Goal: Transaction & Acquisition: Purchase product/service

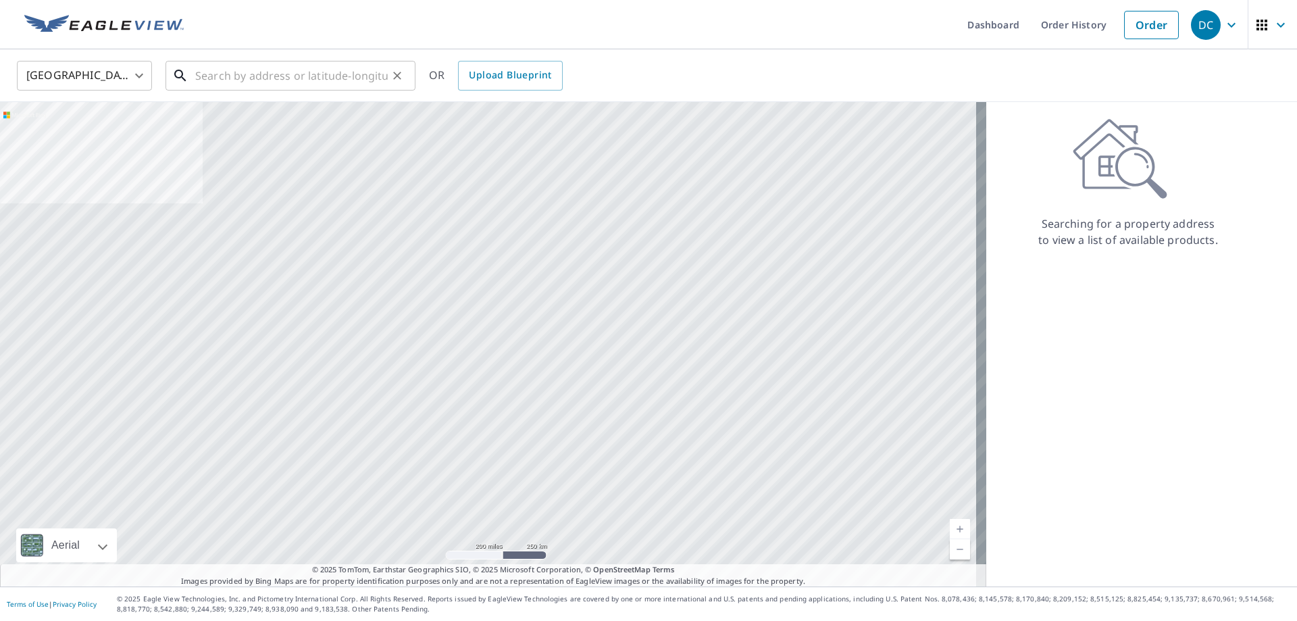
click at [254, 76] on input "text" at bounding box center [291, 76] width 192 height 38
paste input "[STREET_ADDRESS][PERSON_NAME]"
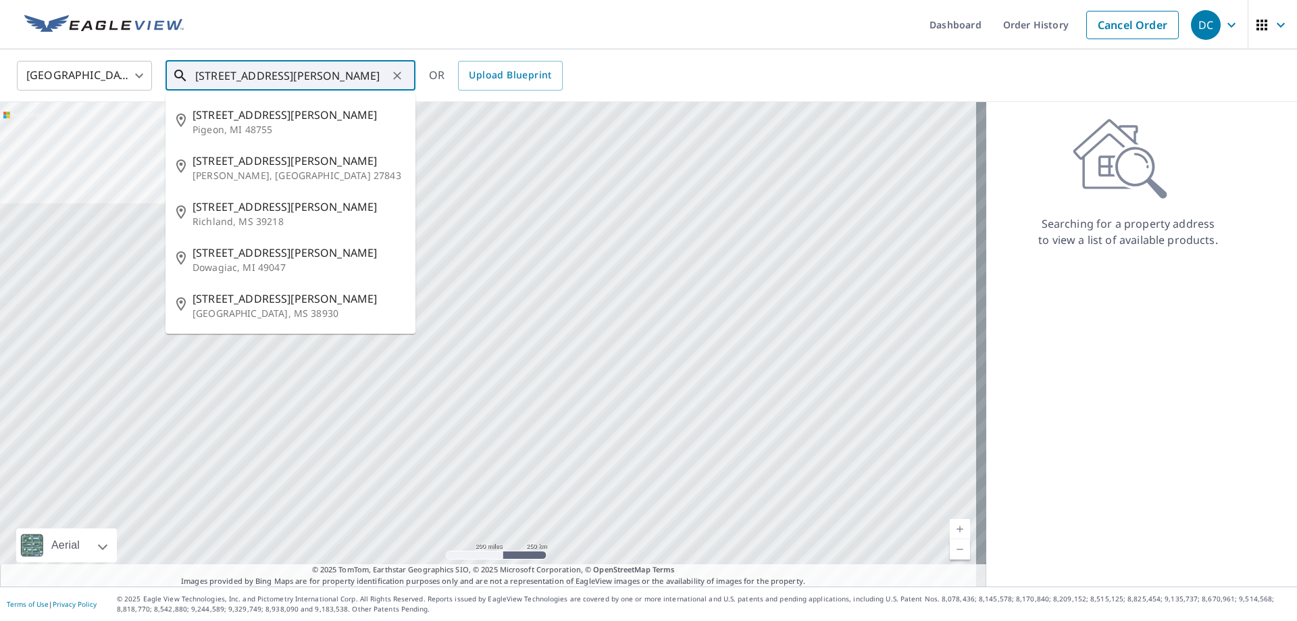
type input "[STREET_ADDRESS][PERSON_NAME]"
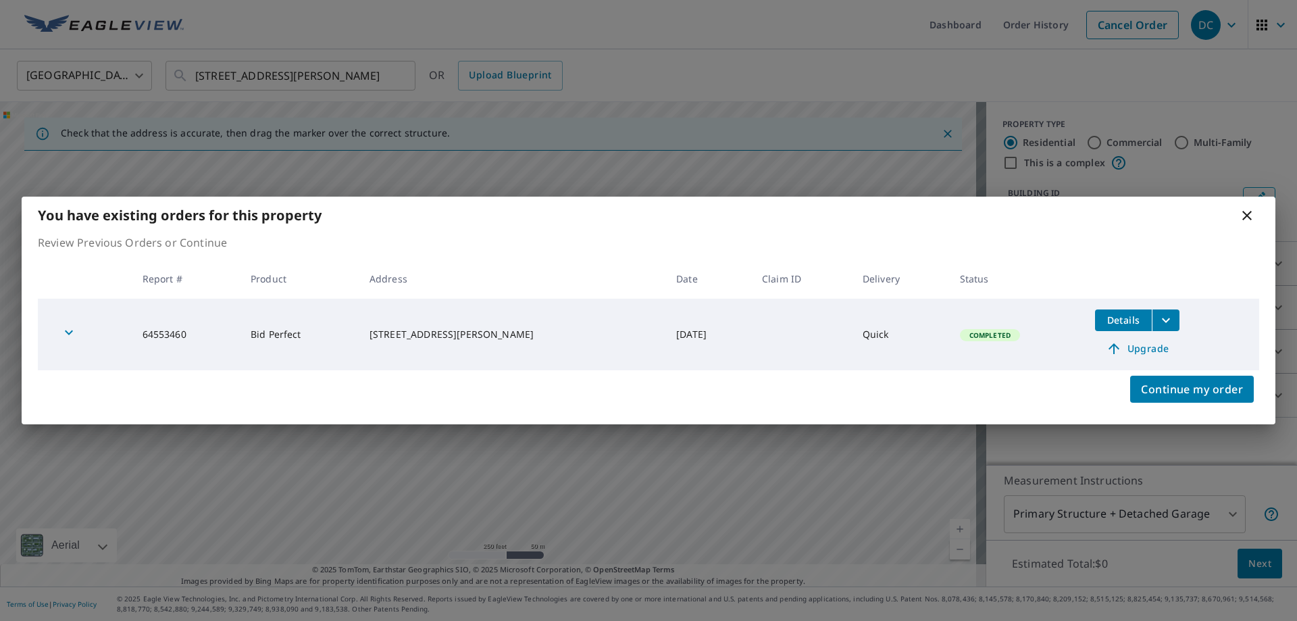
drag, startPoint x: 1249, startPoint y: 213, endPoint x: 1240, endPoint y: 217, distance: 9.4
click at [1249, 214] on icon at bounding box center [1246, 215] width 9 height 9
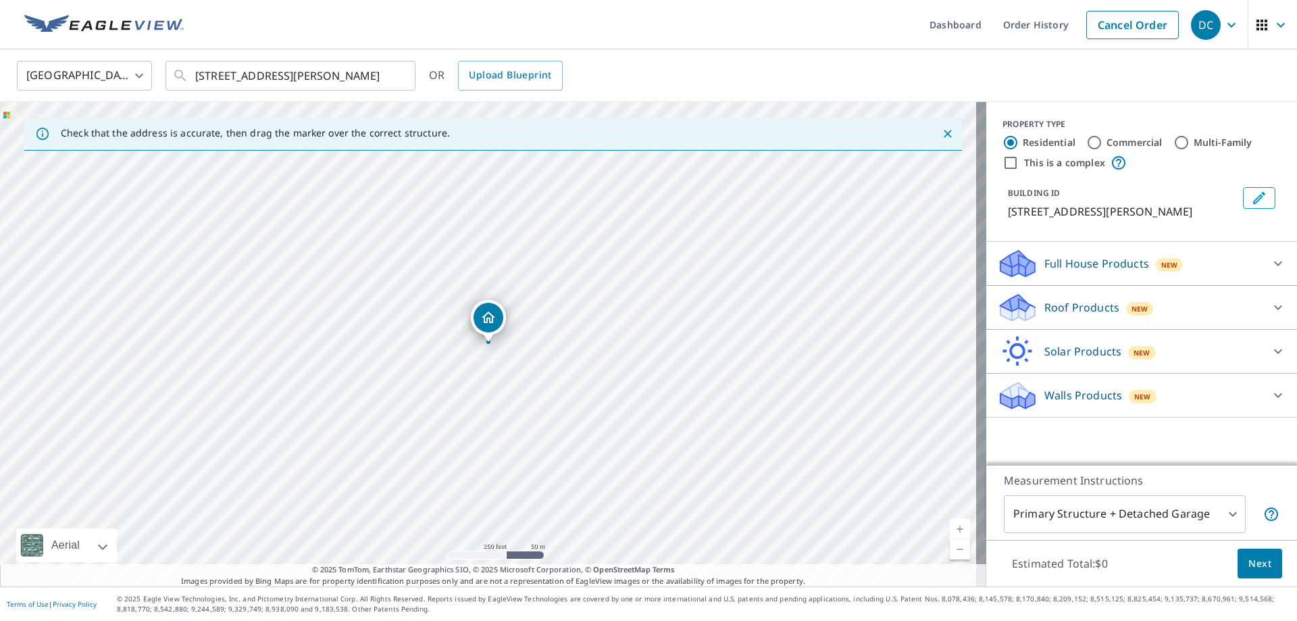
click at [1072, 300] on p "Roof Products" at bounding box center [1081, 307] width 75 height 16
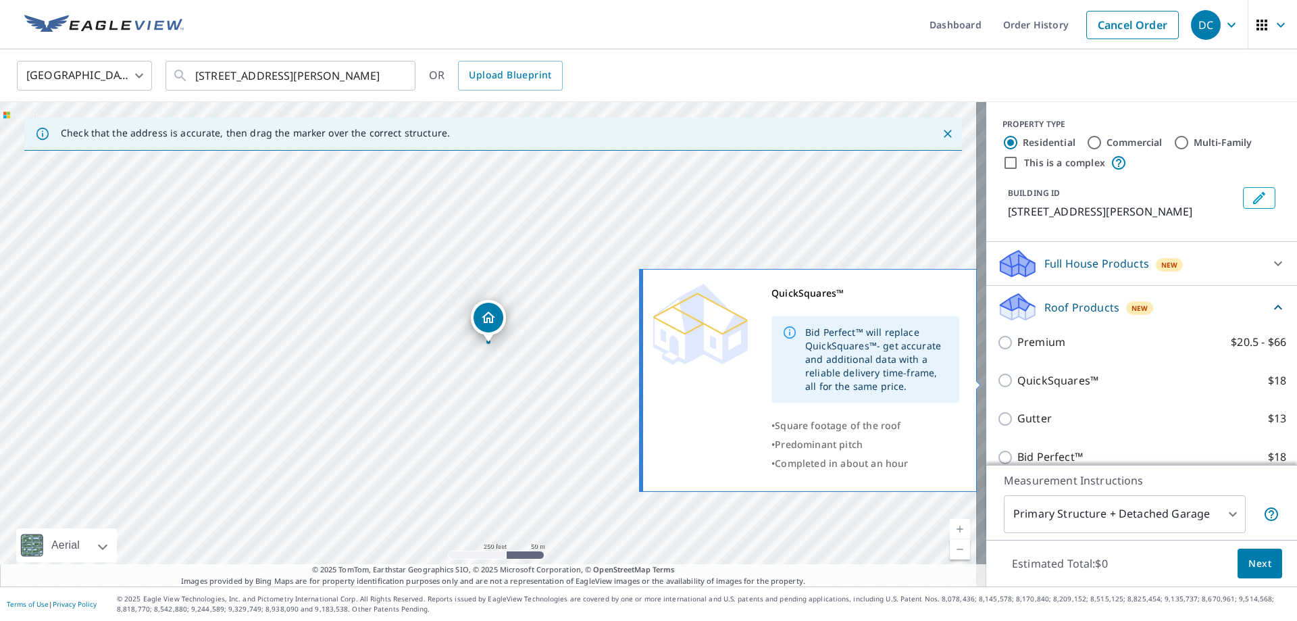
click at [1030, 376] on p "QuickSquares™" at bounding box center [1057, 380] width 81 height 17
click at [1017, 376] on input "QuickSquares™ $18" at bounding box center [1007, 380] width 20 height 16
checkbox input "true"
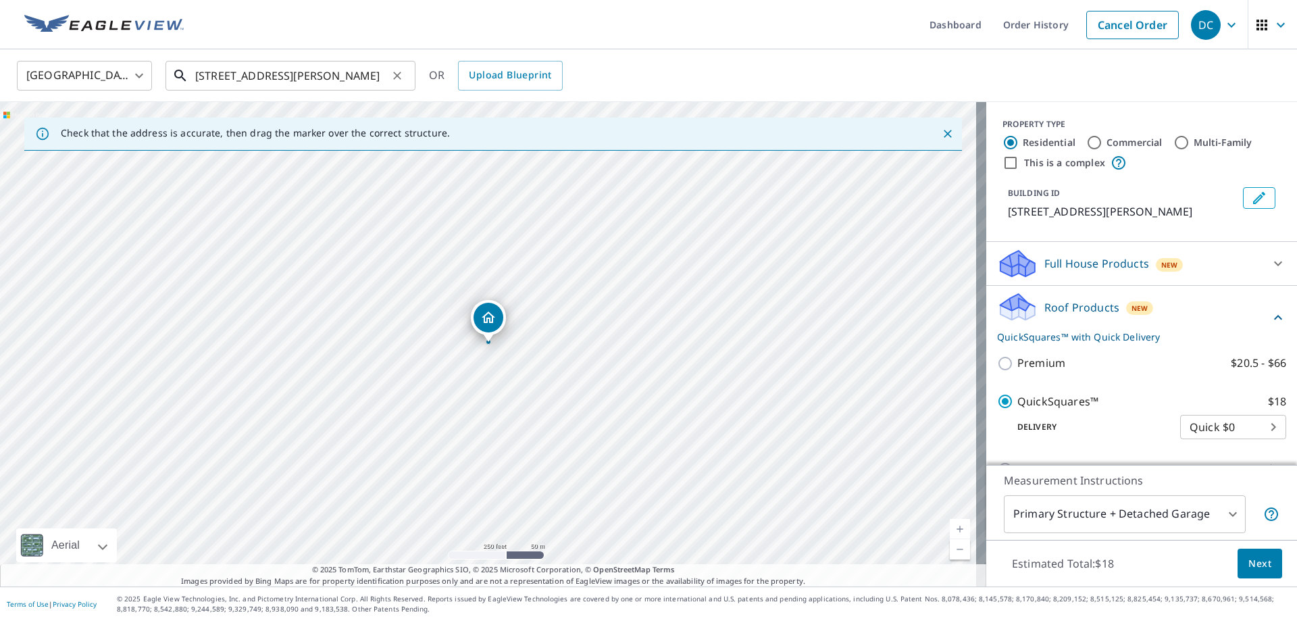
click at [339, 76] on input "[STREET_ADDRESS][PERSON_NAME]" at bounding box center [291, 76] width 192 height 38
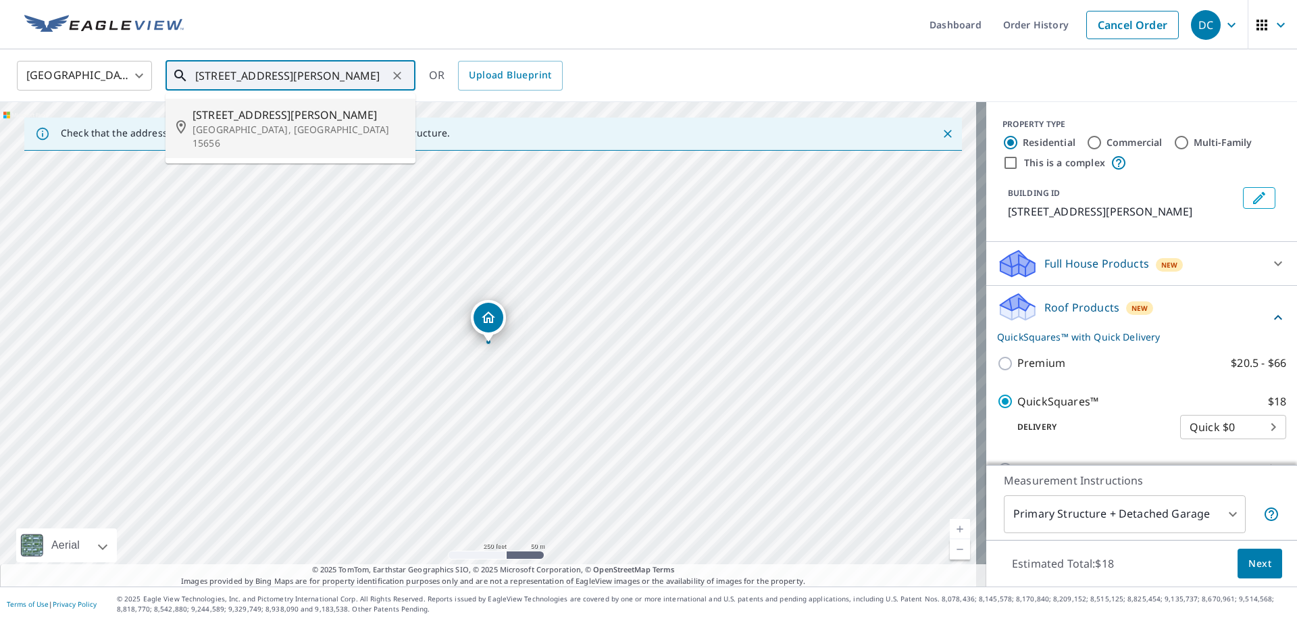
click at [305, 122] on span "[STREET_ADDRESS][PERSON_NAME]" at bounding box center [298, 115] width 212 height 16
type input "[STREET_ADDRESS][PERSON_NAME]"
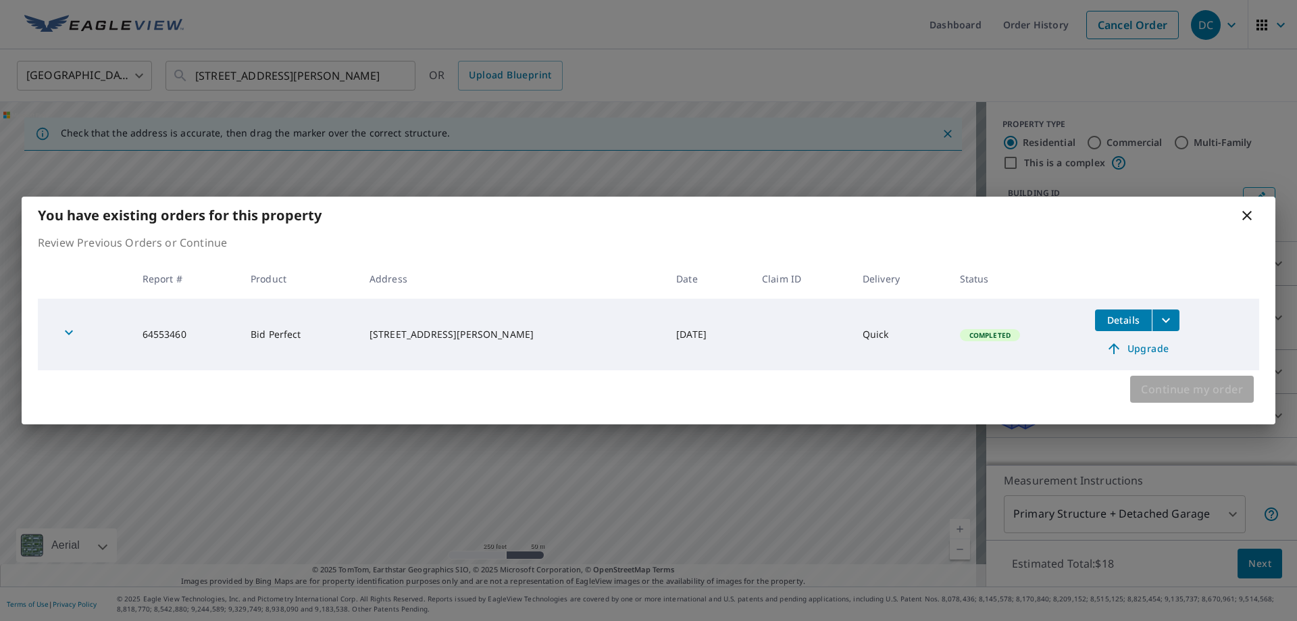
click at [1206, 387] on span "Continue my order" at bounding box center [1192, 389] width 102 height 19
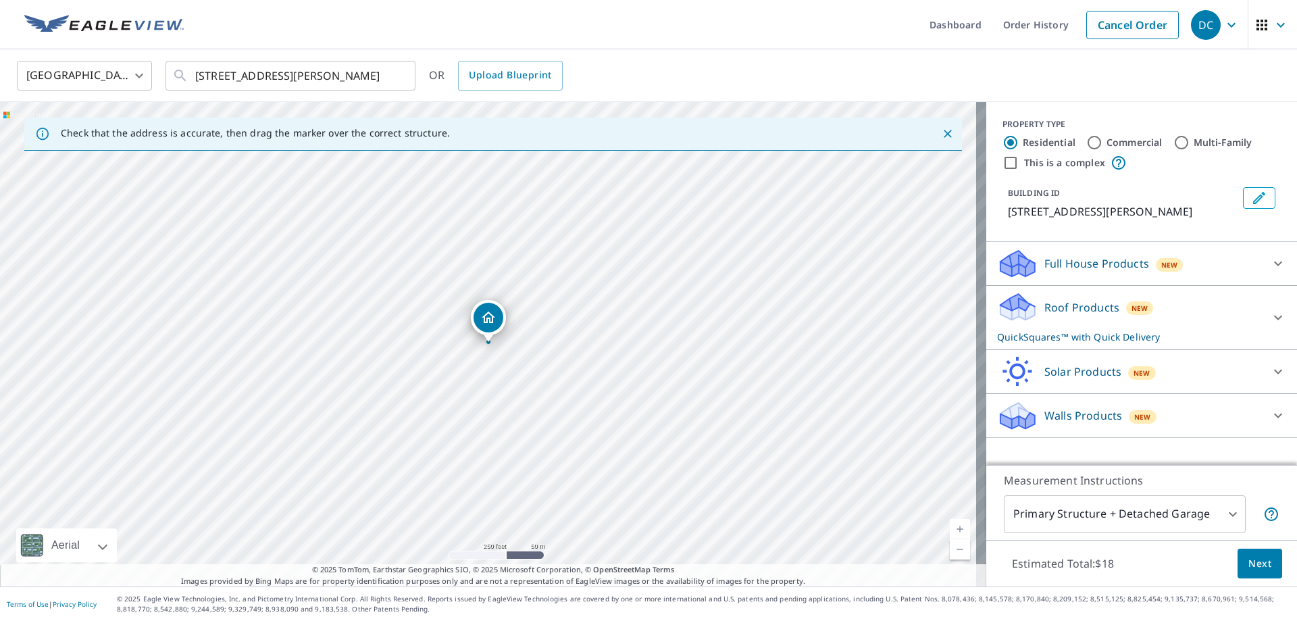
click at [1260, 562] on span "Next" at bounding box center [1259, 563] width 23 height 17
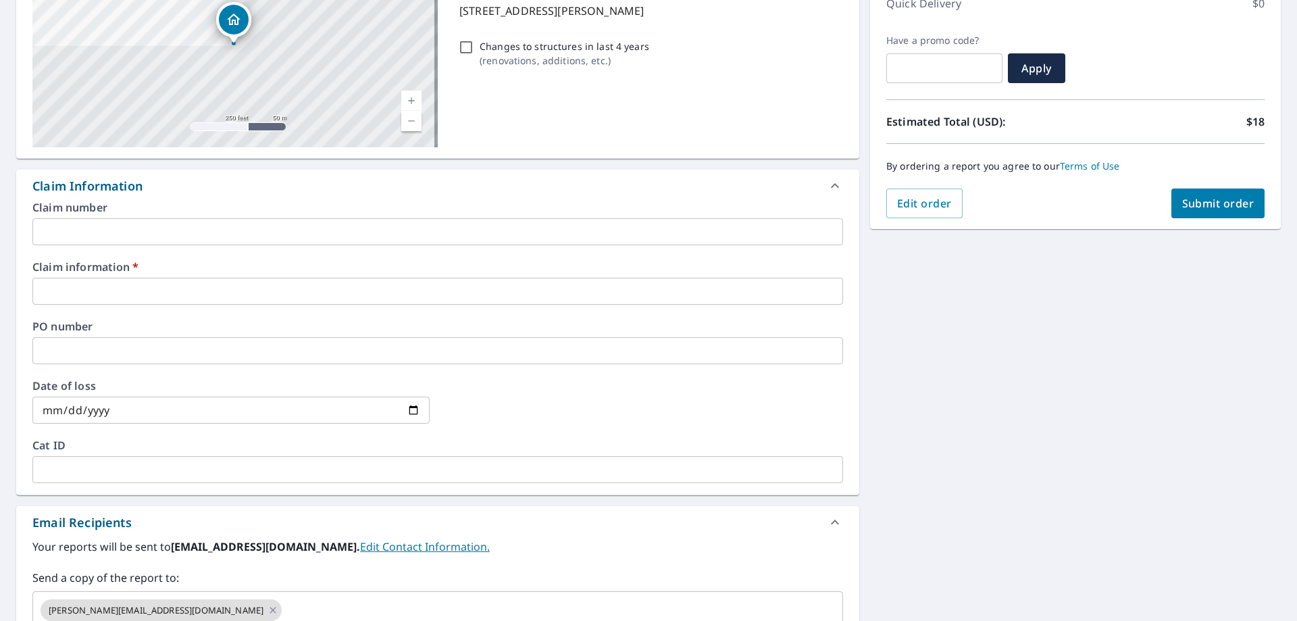
scroll to position [203, 0]
click at [103, 291] on input "text" at bounding box center [437, 290] width 810 height 27
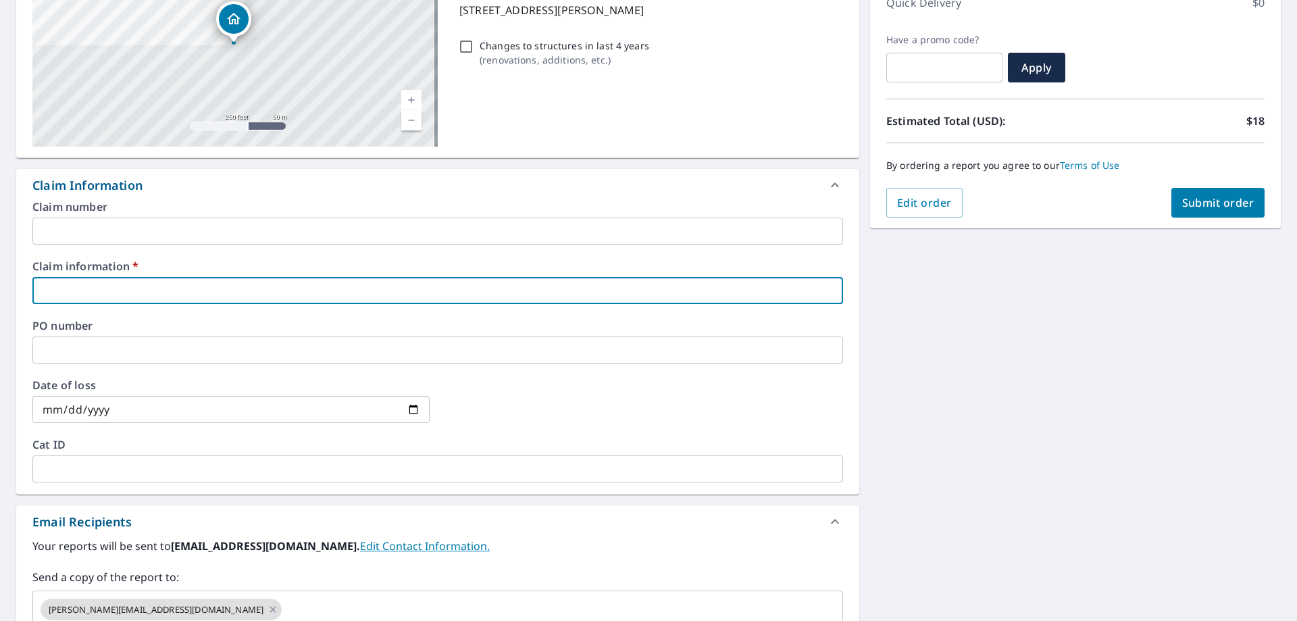
type input "new look"
checkbox input "true"
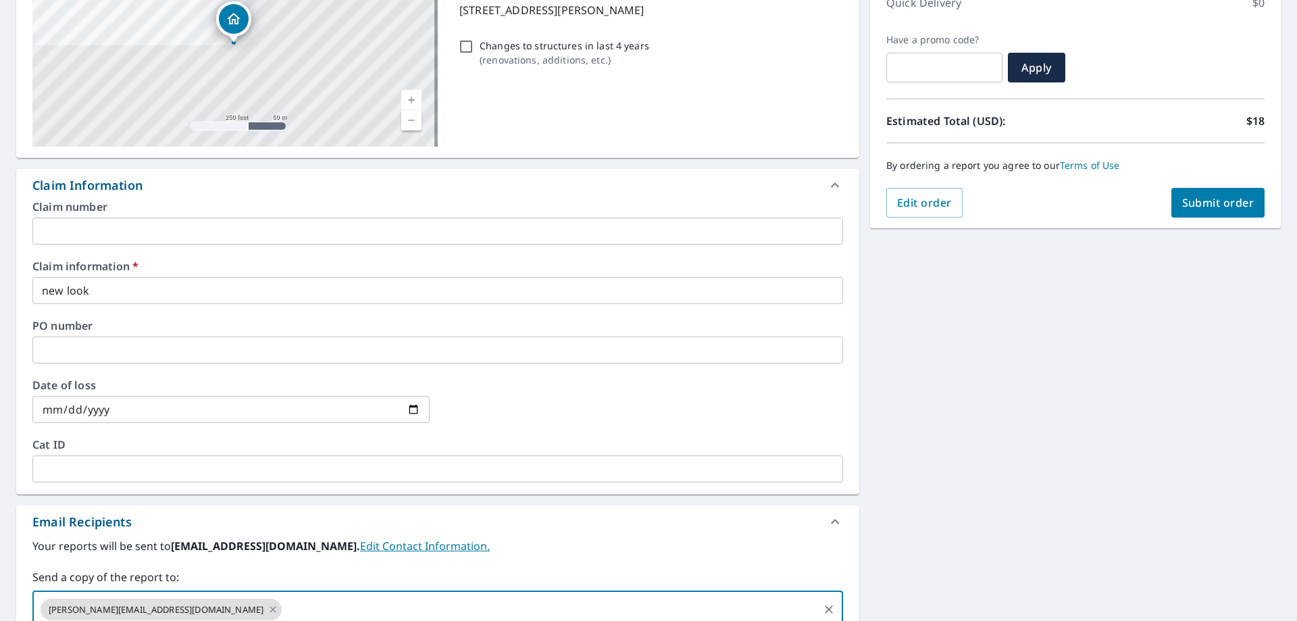
click at [284, 603] on input "text" at bounding box center [550, 609] width 533 height 26
paste input "[EMAIL_ADDRESS][DOMAIN_NAME]"
type input "[EMAIL_ADDRESS][DOMAIN_NAME]"
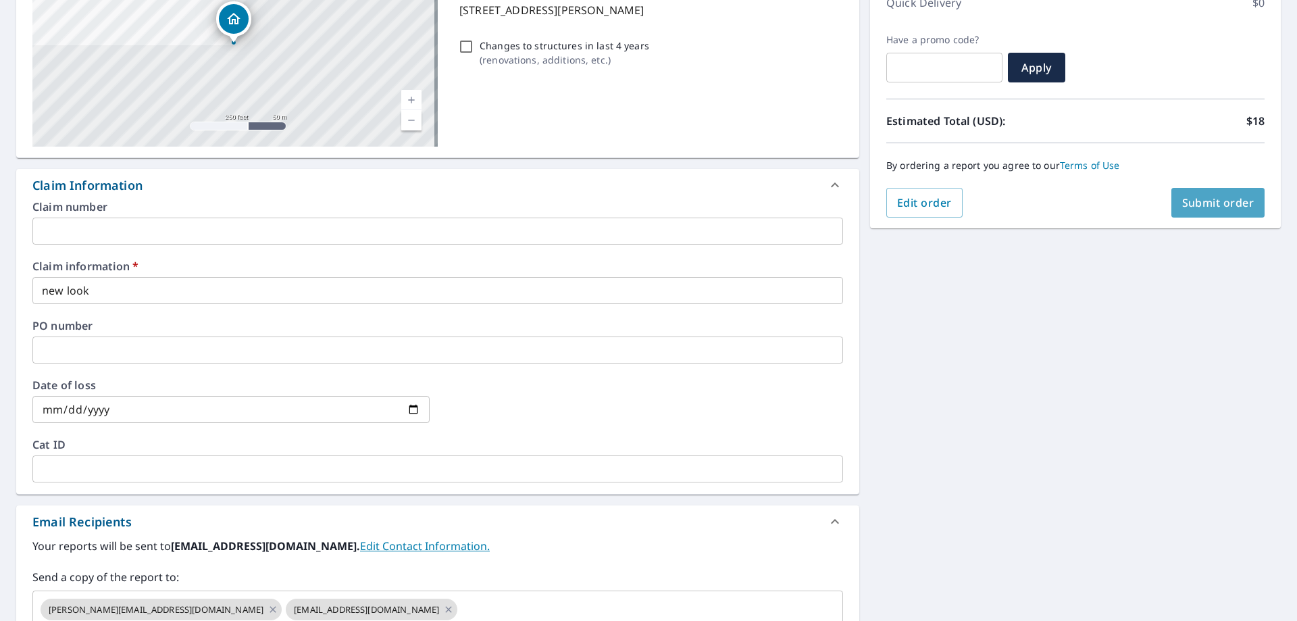
click at [1206, 200] on span "Submit order" at bounding box center [1218, 202] width 72 height 15
checkbox input "true"
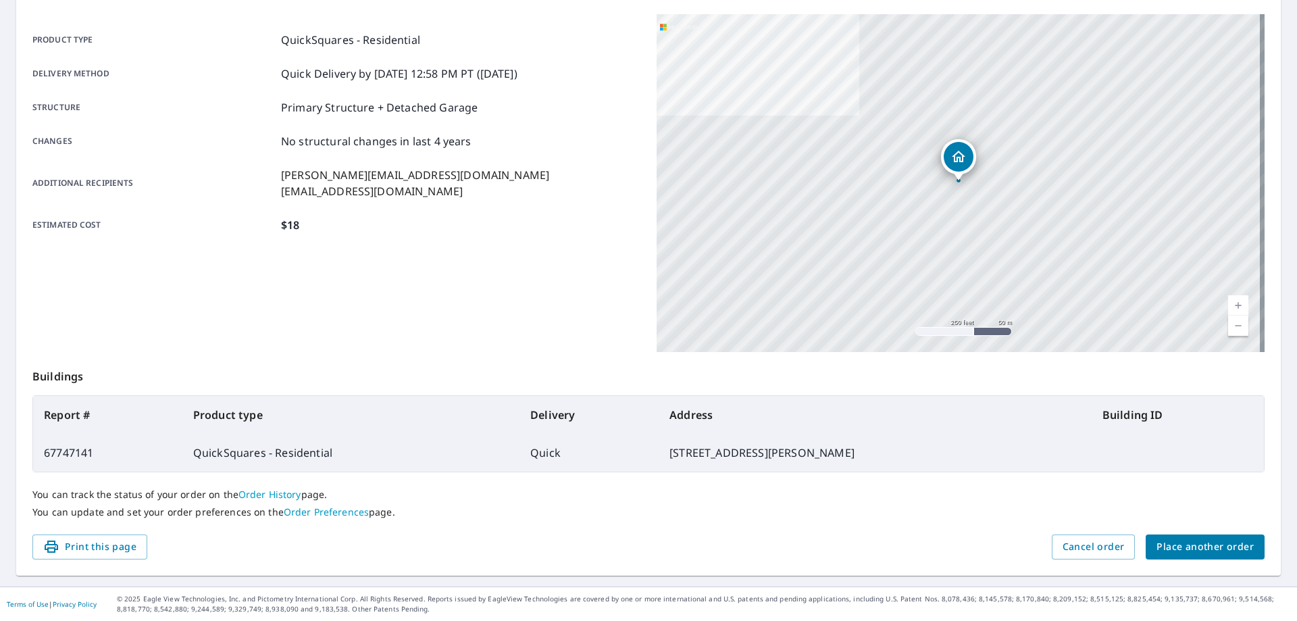
scroll to position [174, 0]
click at [1218, 550] on span "Place another order" at bounding box center [1204, 546] width 97 height 17
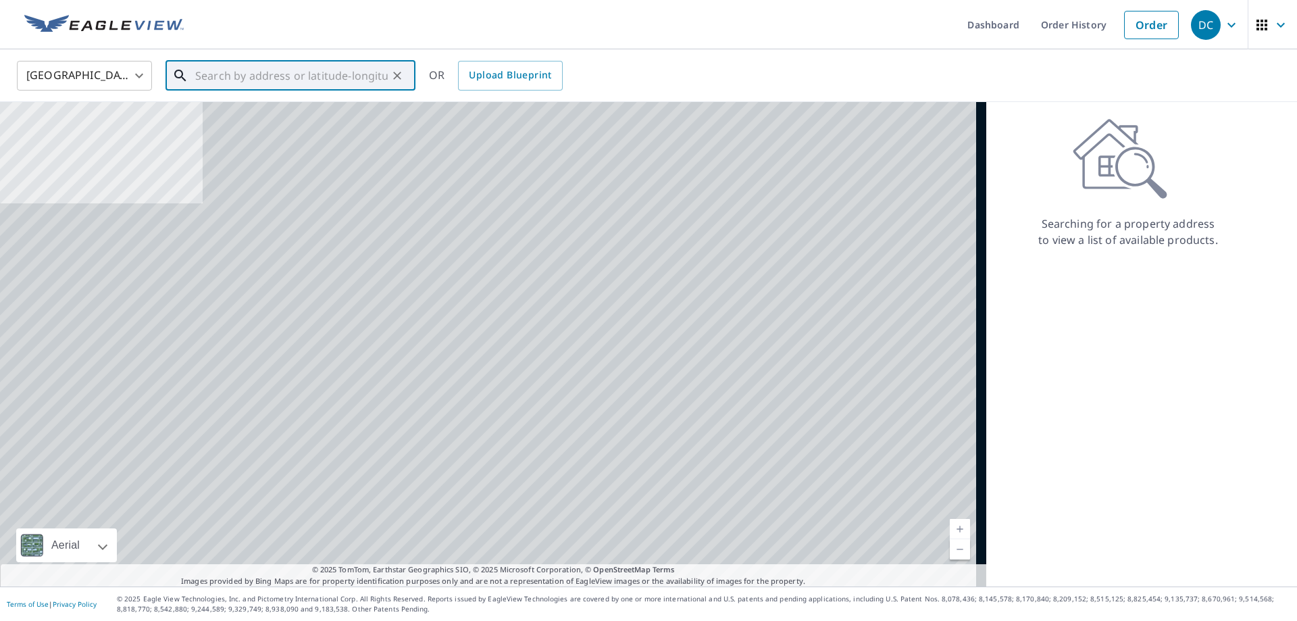
click at [294, 72] on input "text" at bounding box center [291, 76] width 192 height 38
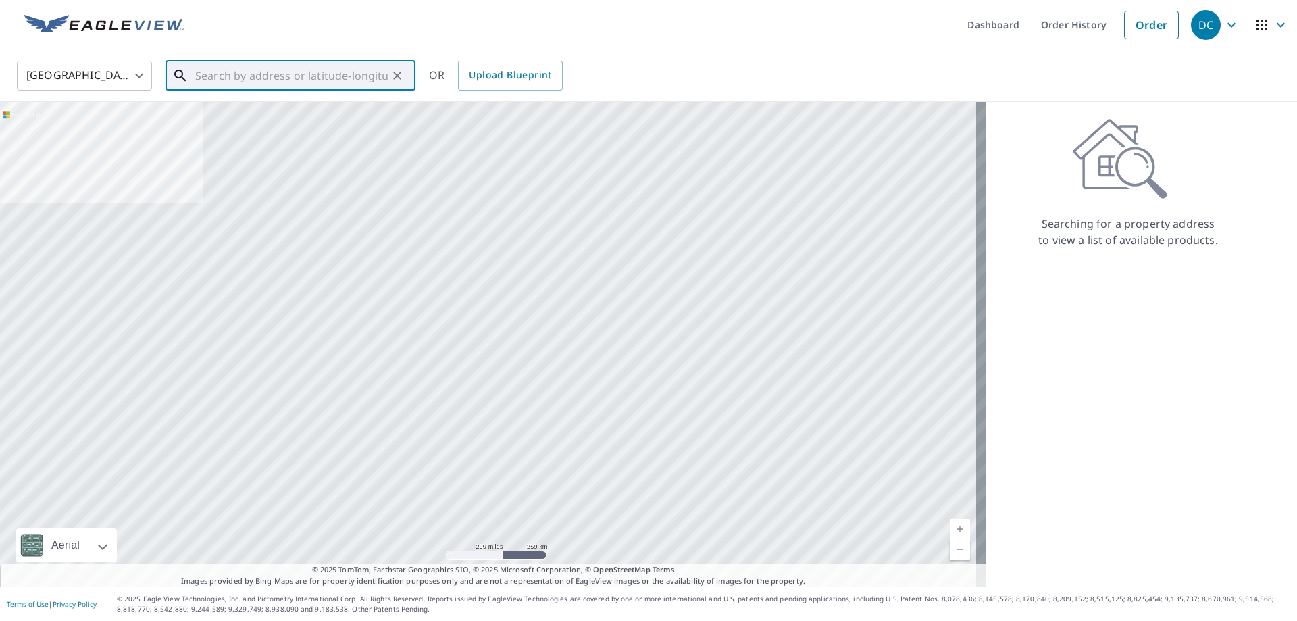
paste input "[STREET_ADDRESS][PERSON_NAME]"
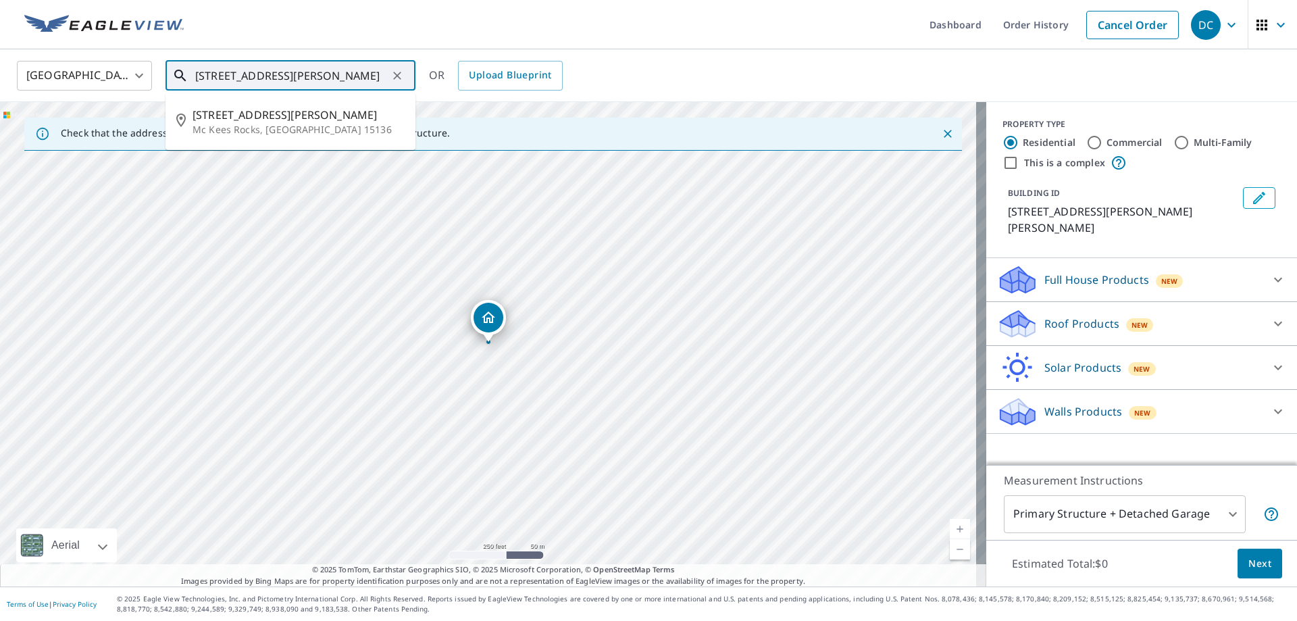
click at [331, 78] on input "[STREET_ADDRESS][PERSON_NAME]" at bounding box center [291, 76] width 192 height 38
click at [305, 123] on p "Mc Kees Rocks, [GEOGRAPHIC_DATA] 15136" at bounding box center [298, 130] width 212 height 14
type input "[STREET_ADDRESS][PERSON_NAME][PERSON_NAME]"
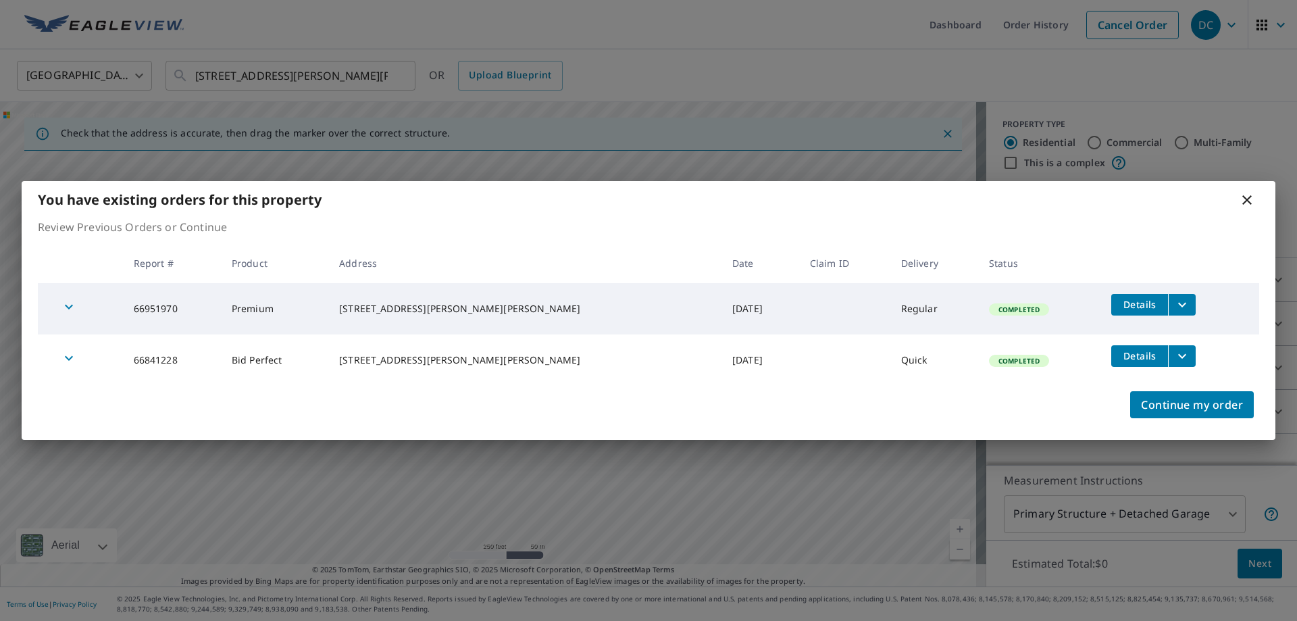
click at [1244, 199] on icon at bounding box center [1247, 200] width 16 height 16
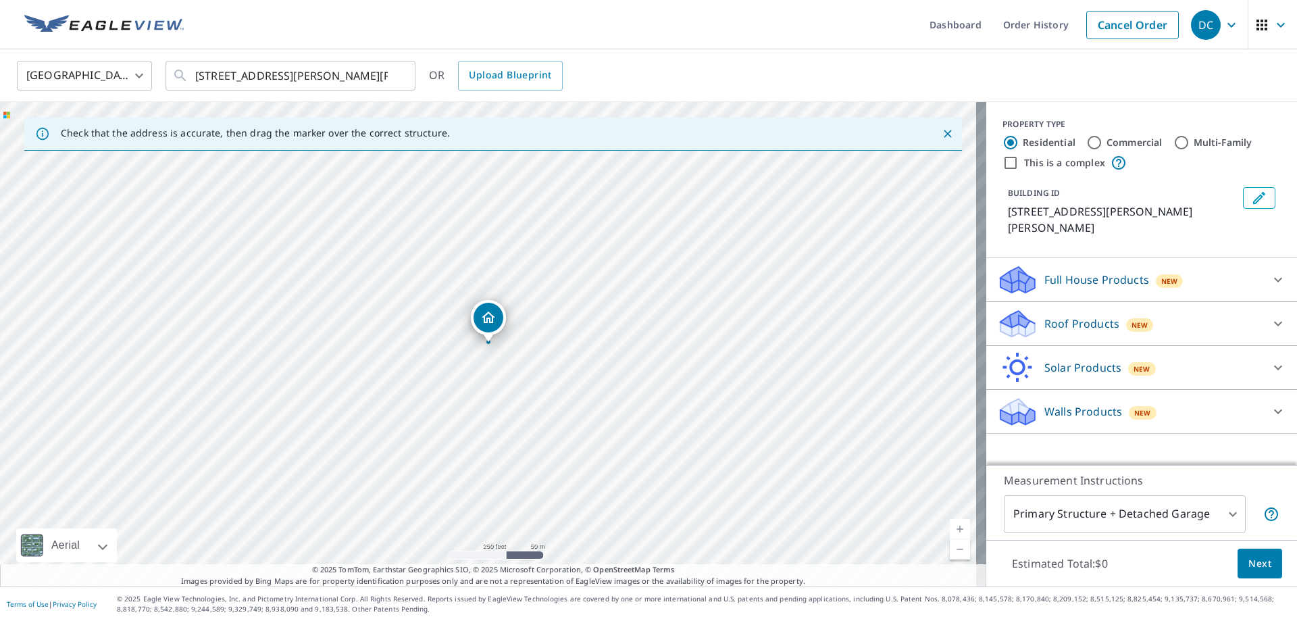
click at [1085, 315] on p "Roof Products" at bounding box center [1081, 323] width 75 height 16
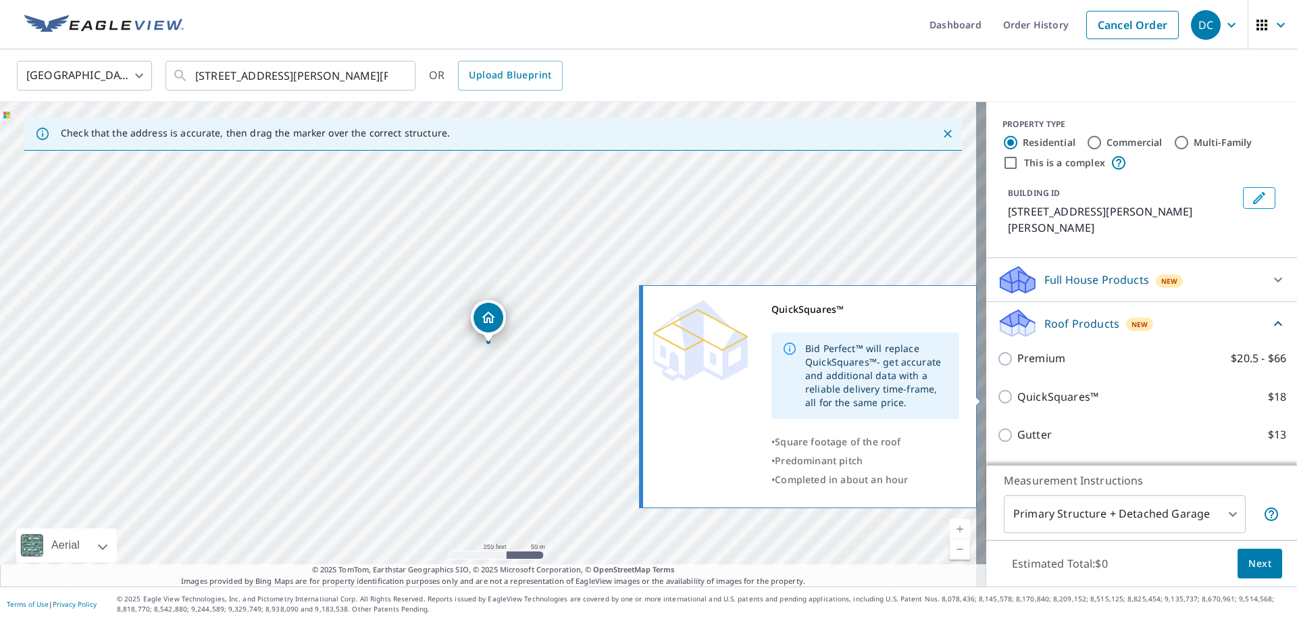
click at [1045, 390] on p "QuickSquares™" at bounding box center [1057, 396] width 81 height 17
click at [1017, 390] on input "QuickSquares™ $18" at bounding box center [1007, 396] width 20 height 16
checkbox input "true"
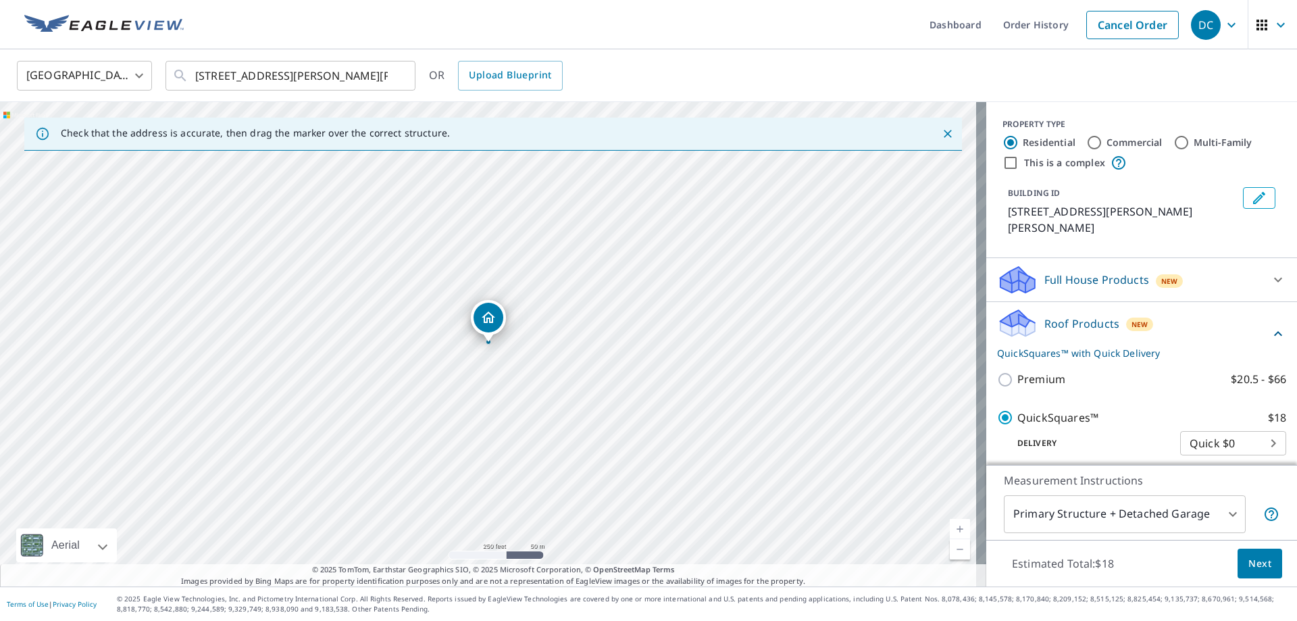
click at [1248, 563] on span "Next" at bounding box center [1259, 563] width 23 height 17
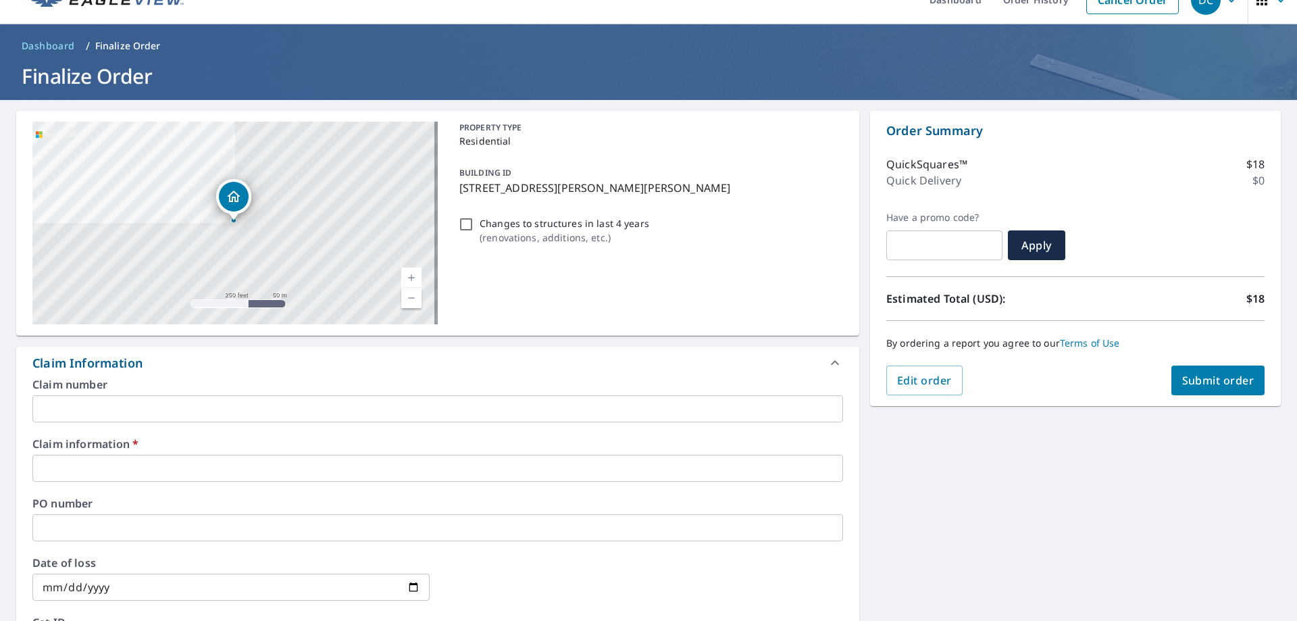
scroll to position [68, 0]
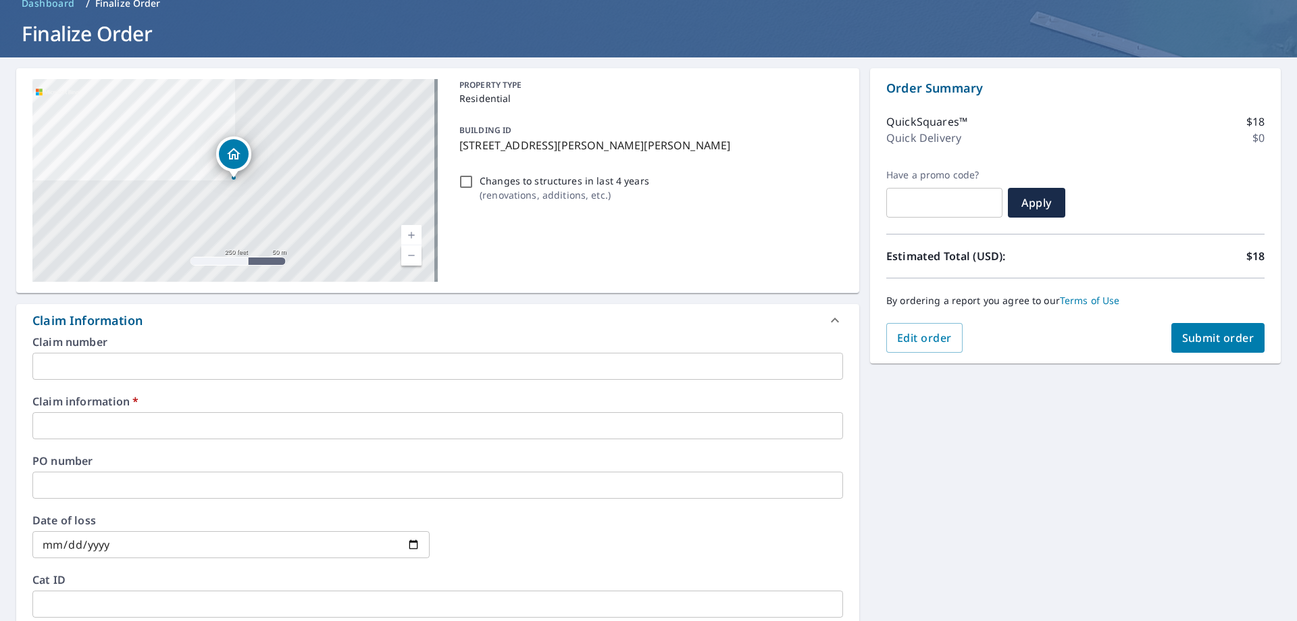
click at [103, 428] on input "text" at bounding box center [437, 425] width 810 height 27
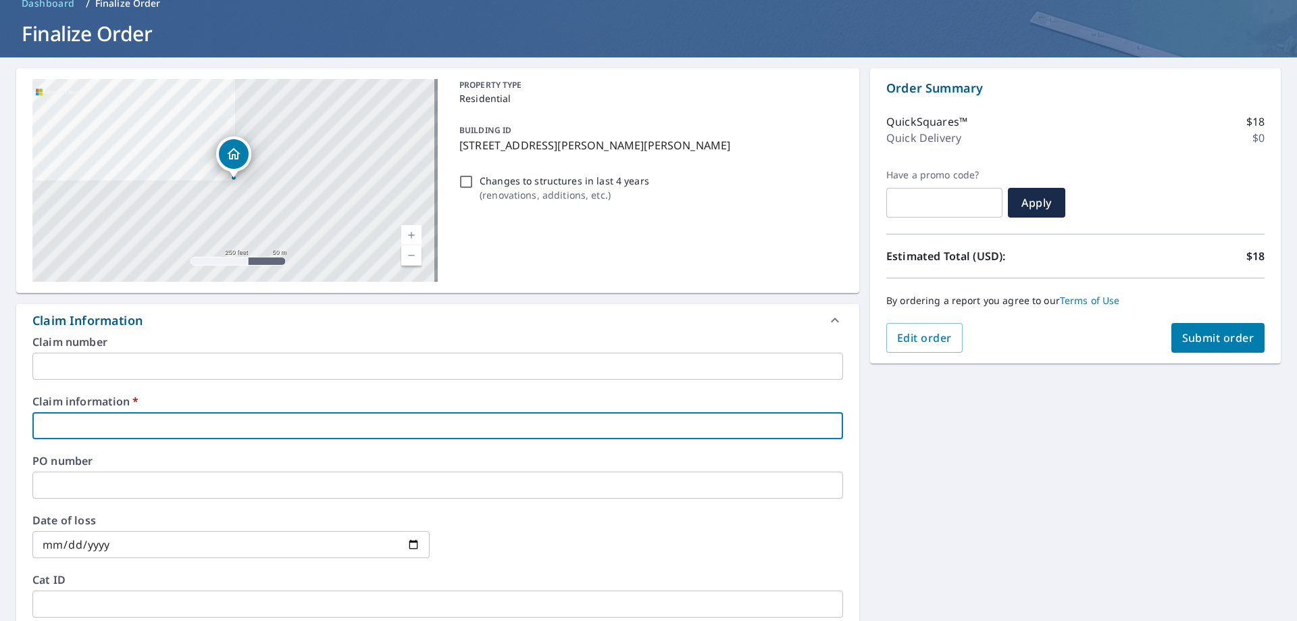
type input "new look"
checkbox input "true"
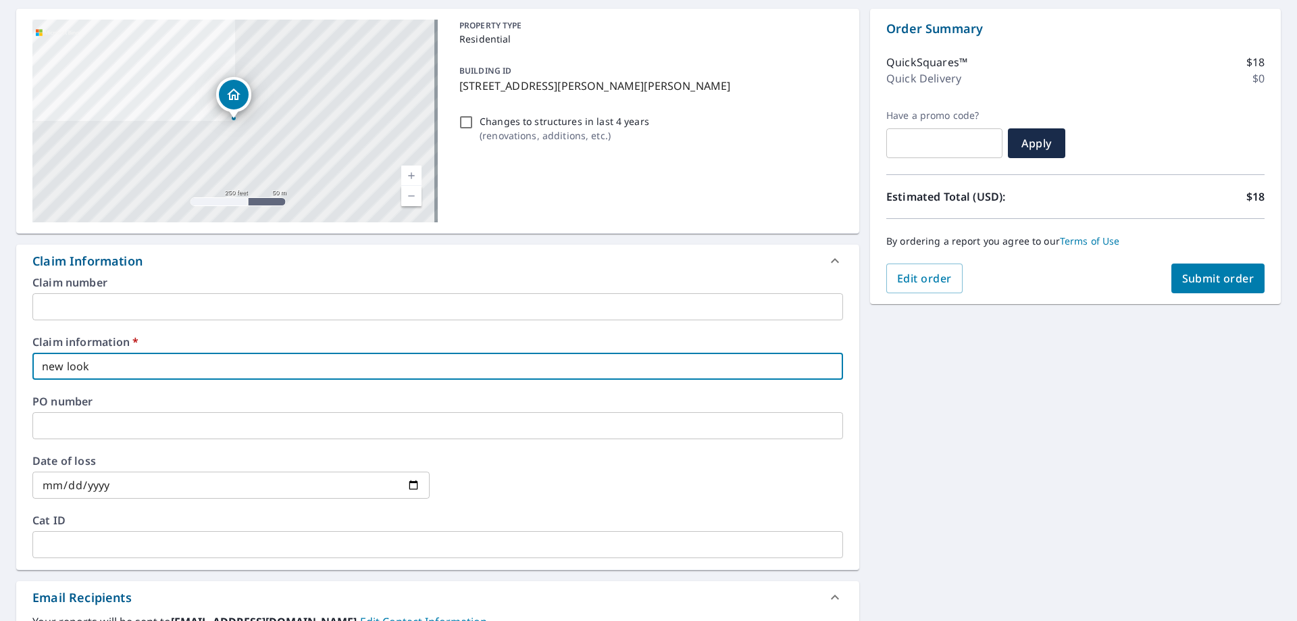
scroll to position [203, 0]
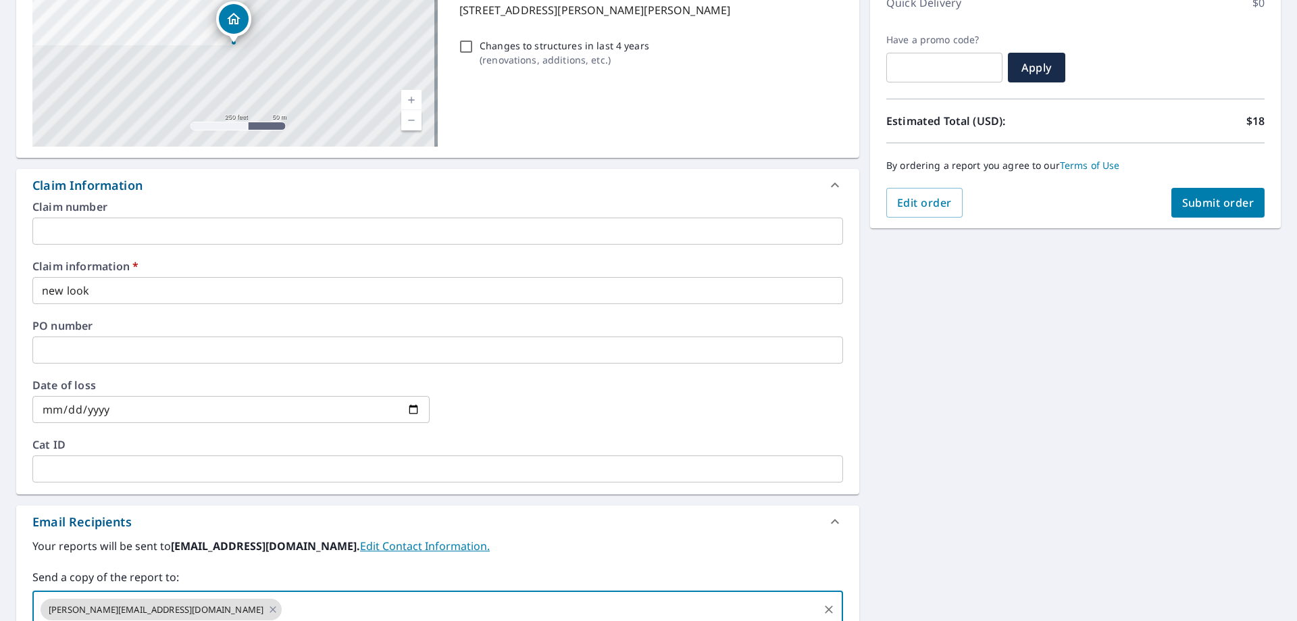
click at [284, 601] on input "text" at bounding box center [550, 609] width 533 height 26
paste input "[EMAIL_ADDRESS][DOMAIN_NAME]"
type input "[EMAIL_ADDRESS][DOMAIN_NAME]"
click at [1240, 203] on span "Submit order" at bounding box center [1218, 202] width 72 height 15
checkbox input "true"
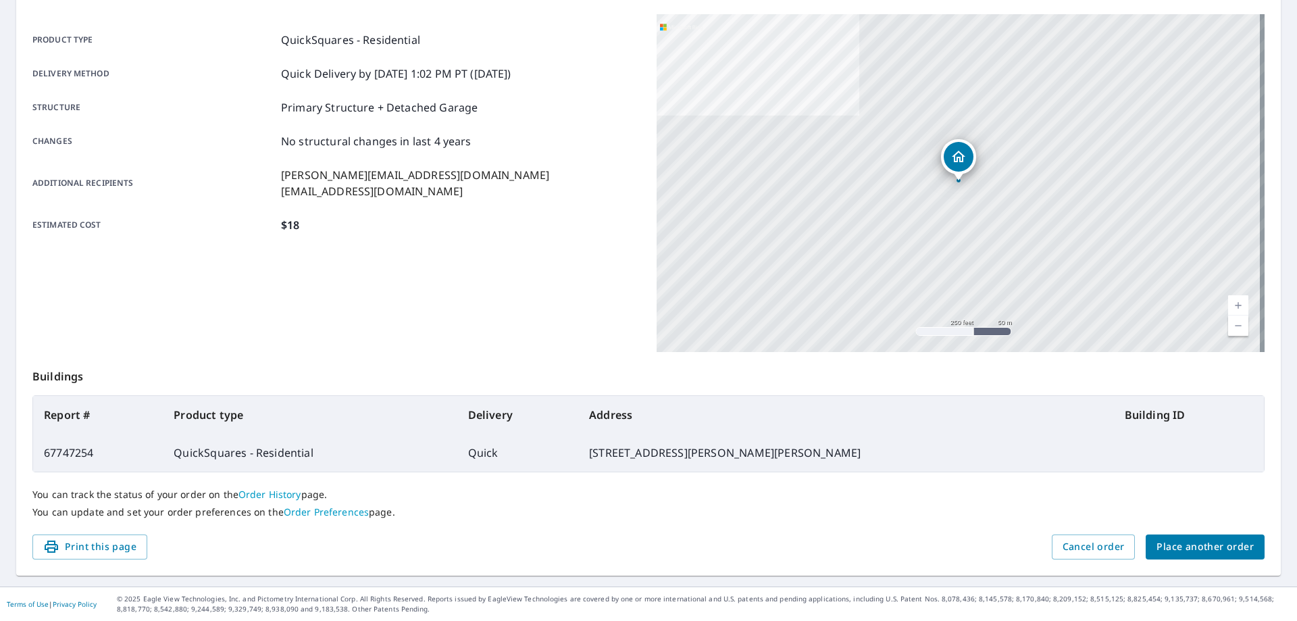
scroll to position [174, 0]
